Goal: Entertainment & Leisure: Consume media (video, audio)

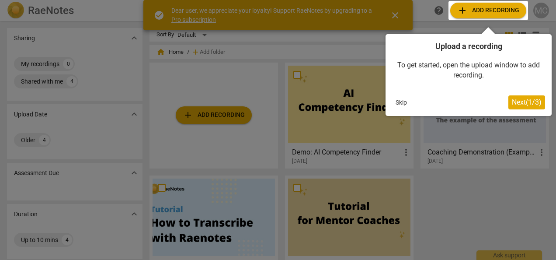
click at [517, 104] on span "Next ( 1 / 3 )" at bounding box center [527, 102] width 30 height 8
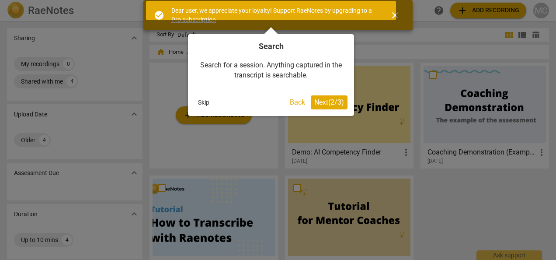
click at [321, 102] on span "Next ( 2 / 3 )" at bounding box center [329, 102] width 30 height 8
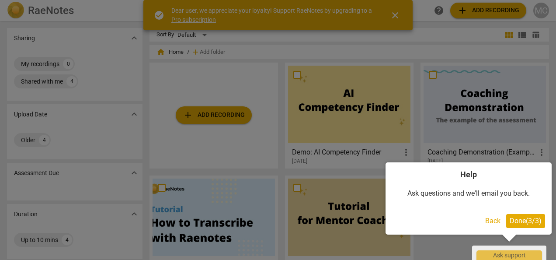
click at [510, 217] on span "Done ( 3 / 3 )" at bounding box center [526, 220] width 32 height 8
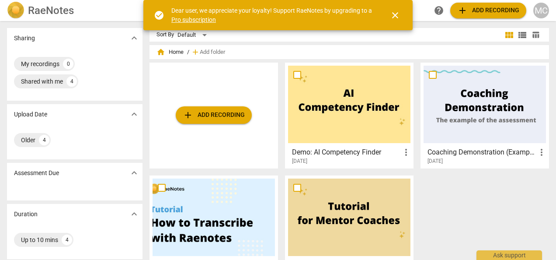
click at [538, 13] on div "MC" at bounding box center [541, 11] width 16 height 16
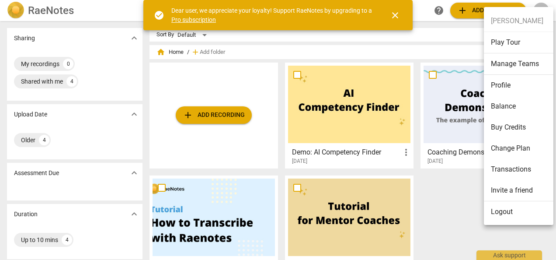
click at [454, 53] on div at bounding box center [278, 130] width 556 height 260
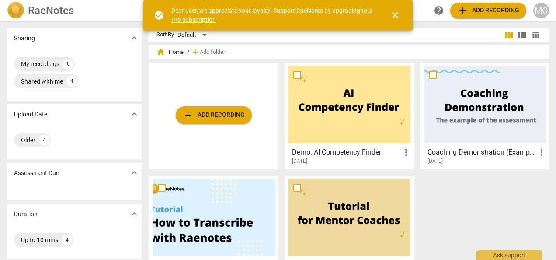
click at [466, 150] on h3 "Coaching Demonstration (Example)" at bounding box center [481, 152] width 109 height 10
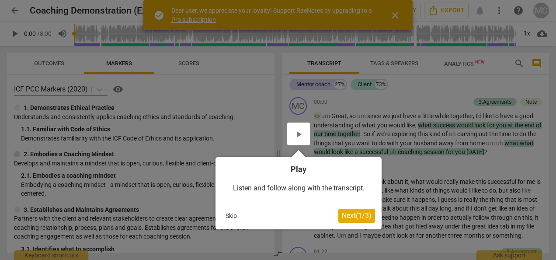
click at [299, 131] on div at bounding box center [298, 133] width 23 height 23
click at [297, 136] on div at bounding box center [298, 133] width 23 height 23
click at [229, 219] on button "Skip" at bounding box center [231, 215] width 18 height 13
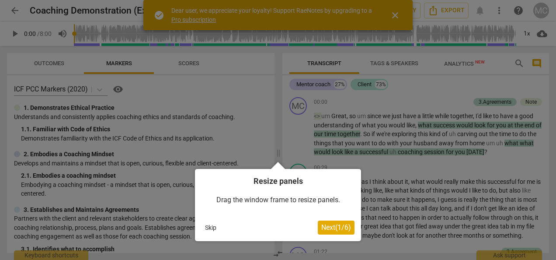
click at [206, 229] on button "Skip" at bounding box center [211, 227] width 18 height 13
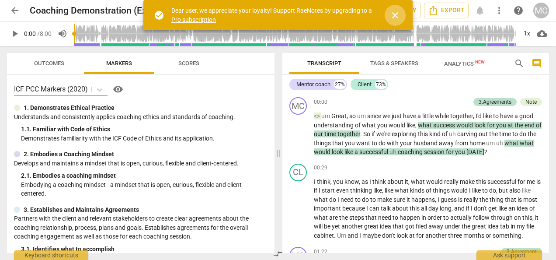
click at [397, 14] on span "close" at bounding box center [395, 15] width 10 height 10
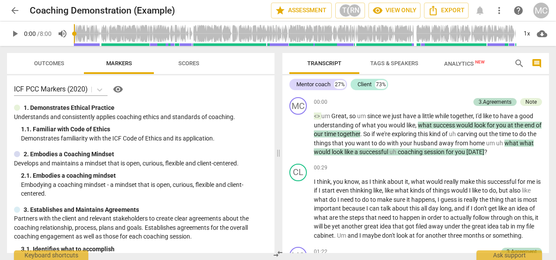
click at [13, 35] on span "play_arrow" at bounding box center [15, 33] width 10 height 10
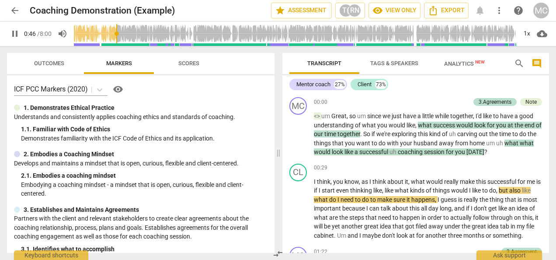
click at [13, 35] on span "pause" at bounding box center [15, 33] width 10 height 10
drag, startPoint x: 13, startPoint y: 35, endPoint x: 2, endPoint y: 27, distance: 13.5
click at [2, 27] on div "play_arrow 0:46 / 8:00 volume_up 1x cloud_download" at bounding box center [278, 33] width 556 height 24
click at [12, 34] on span "play_arrow" at bounding box center [15, 33] width 10 height 10
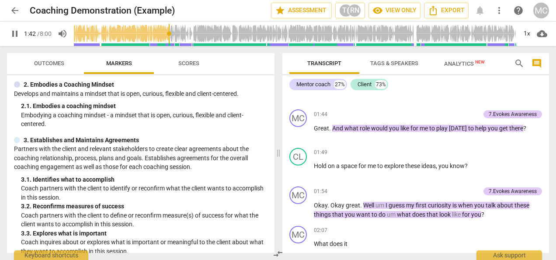
scroll to position [71, 0]
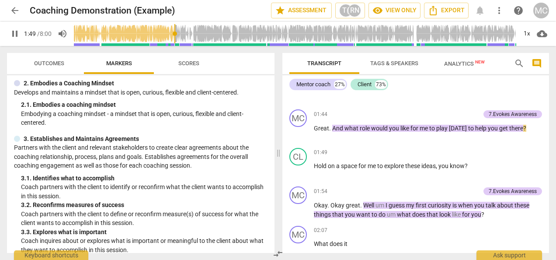
click at [20, 36] on span "pause" at bounding box center [15, 33] width 16 height 10
click at [18, 31] on span "play_arrow" at bounding box center [15, 33] width 10 height 10
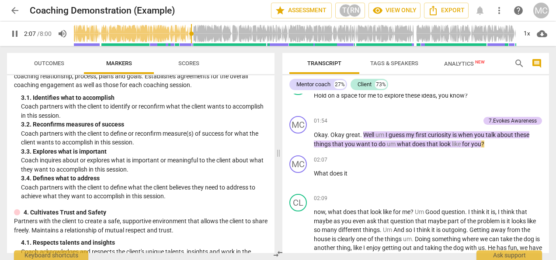
scroll to position [363, 0]
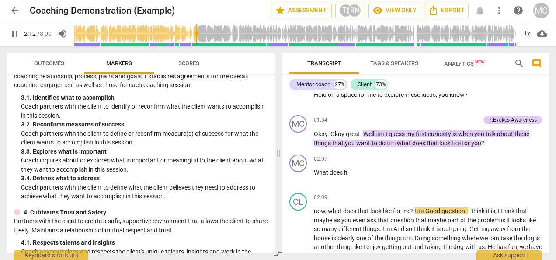
click at [10, 38] on span "pause" at bounding box center [15, 33] width 10 height 10
click at [13, 34] on span "play_arrow" at bounding box center [15, 33] width 10 height 10
click at [420, 146] on span "does" at bounding box center [419, 142] width 14 height 7
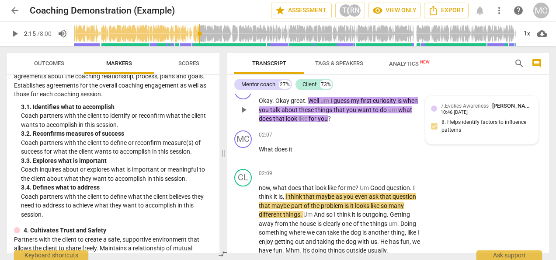
scroll to position [453, 0]
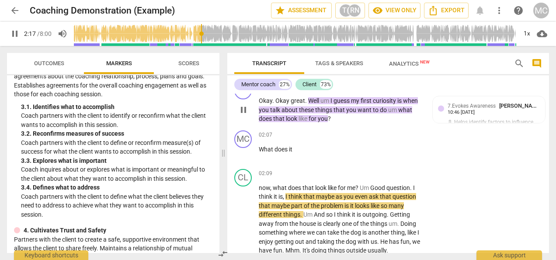
click at [426, 92] on span "keyboard_arrow_right" at bounding box center [423, 87] width 10 height 10
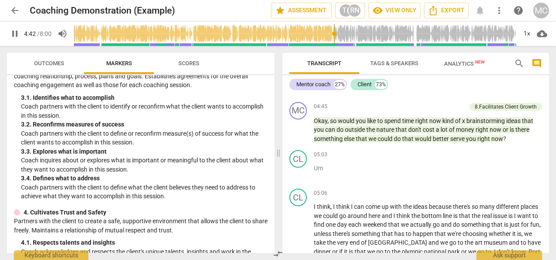
scroll to position [901, 0]
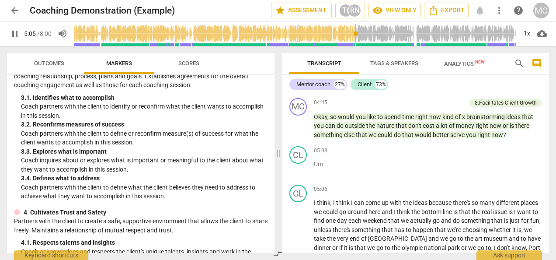
click at [14, 35] on span "pause" at bounding box center [15, 33] width 10 height 10
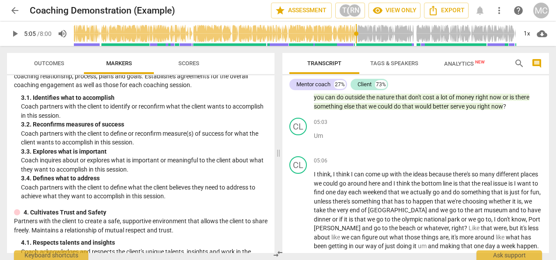
scroll to position [933, 0]
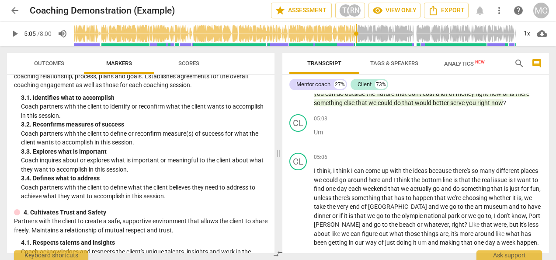
click at [13, 36] on span "play_arrow" at bounding box center [15, 33] width 10 height 10
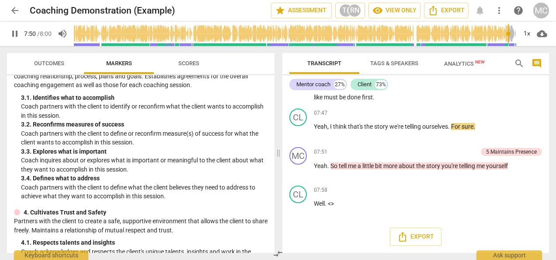
scroll to position [1369, 0]
click at [11, 41] on button "pause" at bounding box center [15, 34] width 16 height 16
click at [13, 40] on button "play_arrow" at bounding box center [15, 34] width 16 height 16
type input "480"
click at [383, 66] on span "Tags & Speakers" at bounding box center [394, 63] width 48 height 7
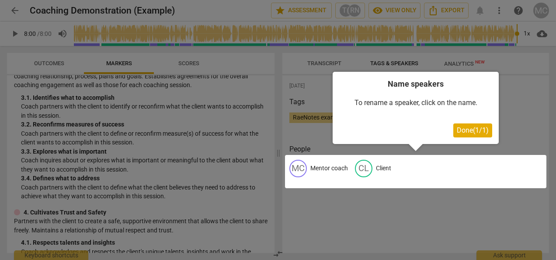
click at [455, 130] on button "Done ( 1 / 1 )" at bounding box center [472, 130] width 39 height 14
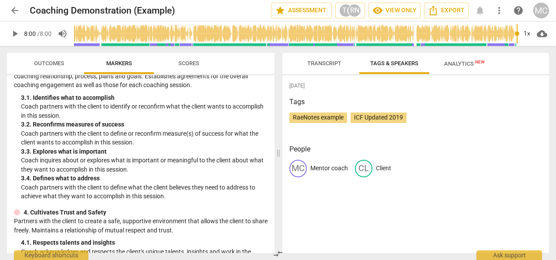
click at [456, 62] on span "Analytics New" at bounding box center [464, 63] width 41 height 7
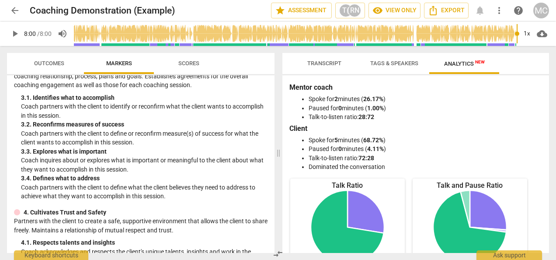
click at [15, 9] on span "arrow_back" at bounding box center [15, 10] width 10 height 10
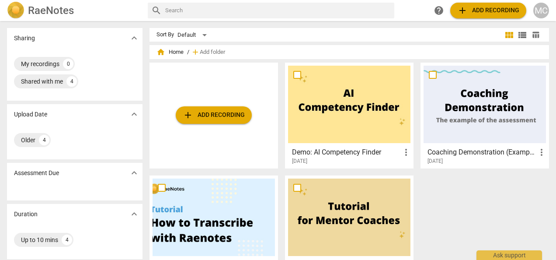
click at [342, 104] on div at bounding box center [349, 104] width 122 height 77
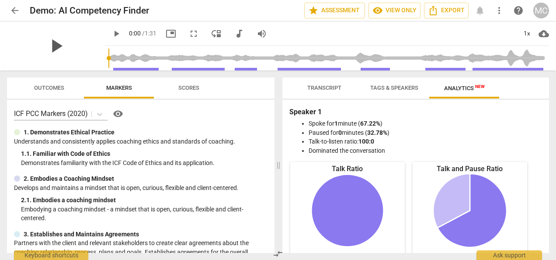
click at [55, 45] on span "play_arrow" at bounding box center [56, 46] width 23 height 23
click at [10, 57] on div "pause" at bounding box center [56, 45] width 98 height 49
click at [194, 33] on span "fullscreen" at bounding box center [193, 33] width 10 height 10
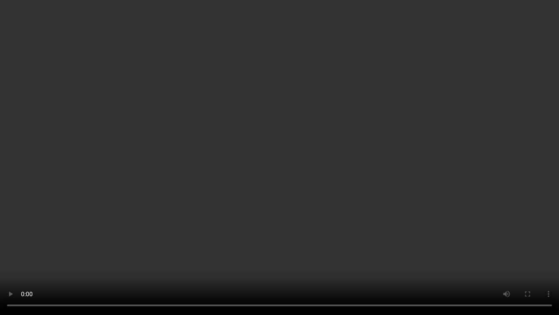
type input "91"
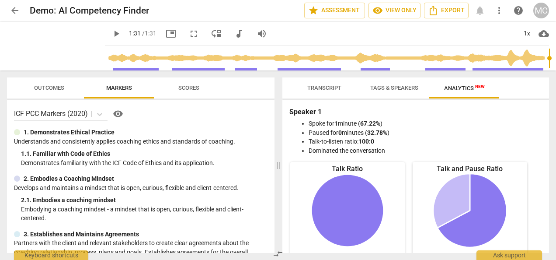
click at [28, 92] on span "Outcomes" at bounding box center [49, 88] width 51 height 12
